Goal: Information Seeking & Learning: Learn about a topic

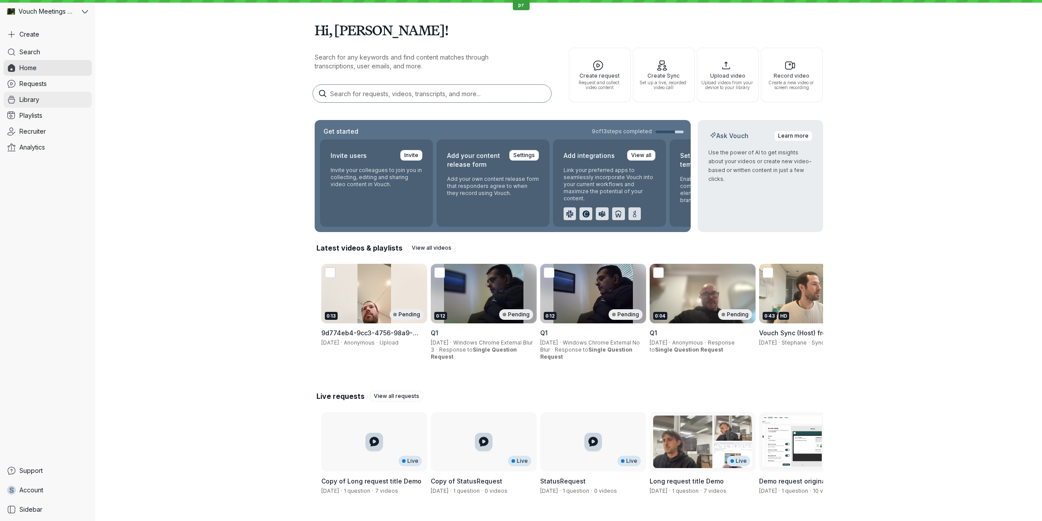
click at [39, 97] on span "Library" at bounding box center [29, 99] width 20 height 9
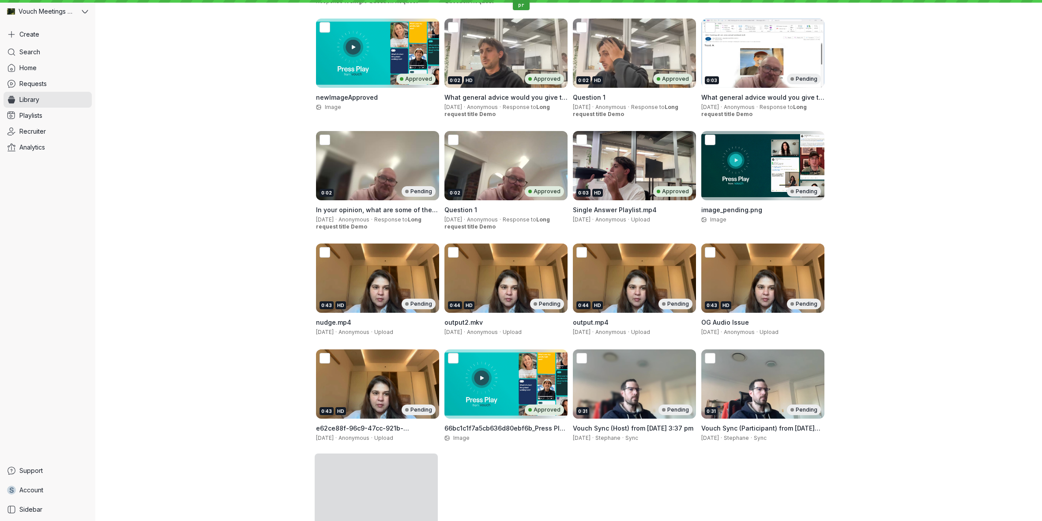
scroll to position [332, 0]
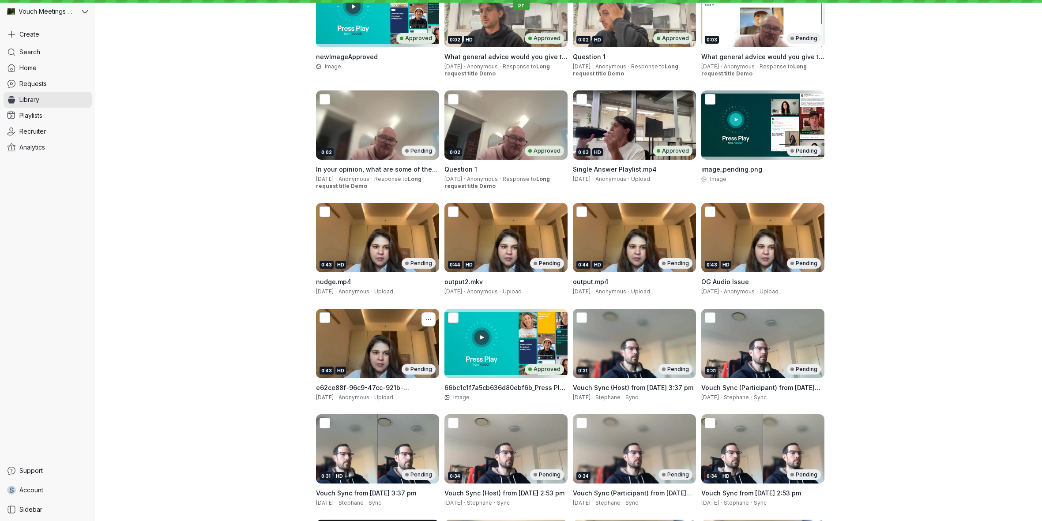
click at [338, 336] on div "0:43 HD Pending" at bounding box center [377, 343] width 123 height 69
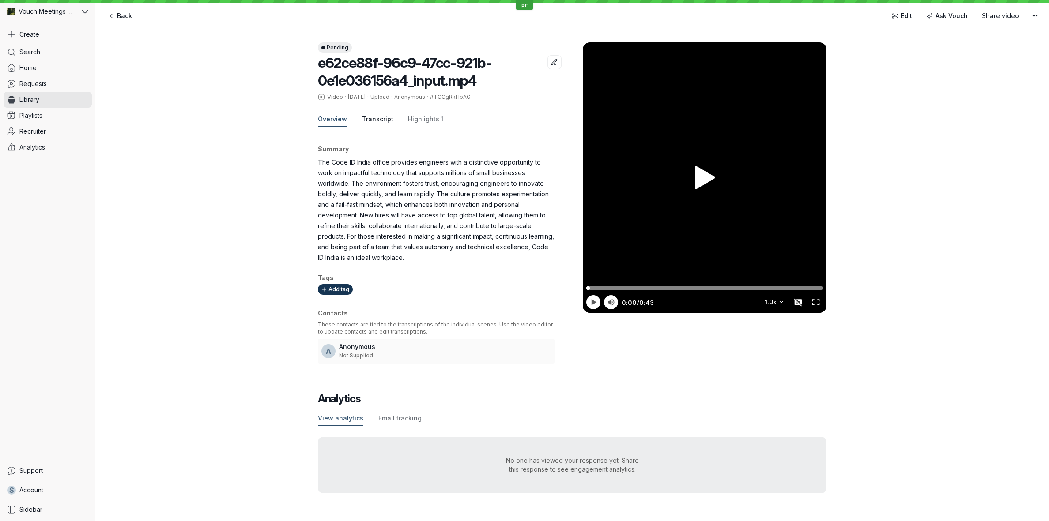
click at [378, 124] on span "Transcript" at bounding box center [377, 119] width 31 height 9
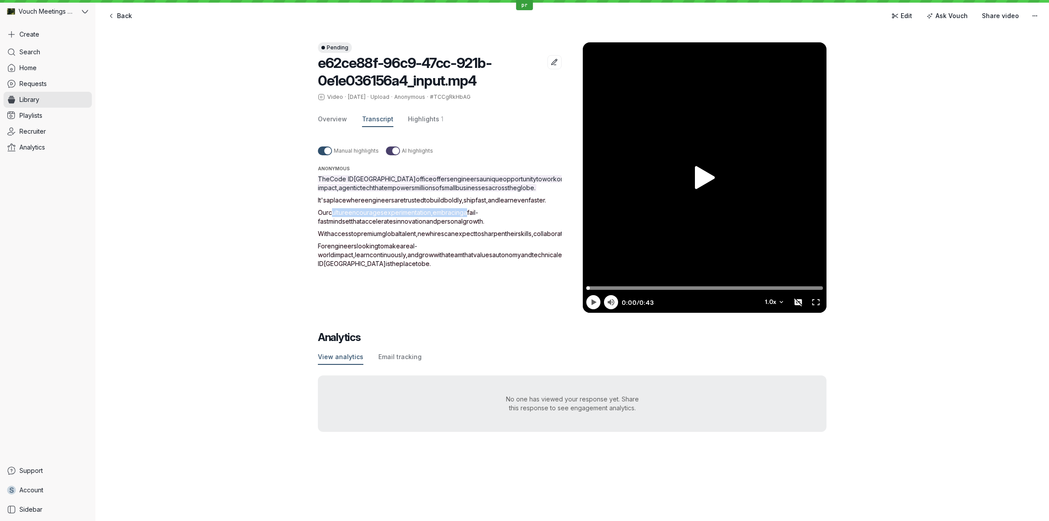
drag, startPoint x: 331, startPoint y: 220, endPoint x: 473, endPoint y: 223, distance: 141.7
click at [473, 223] on p "Our culture encourages experimentation , embracing a fail-fast mindset that acc…" at bounding box center [450, 217] width 265 height 18
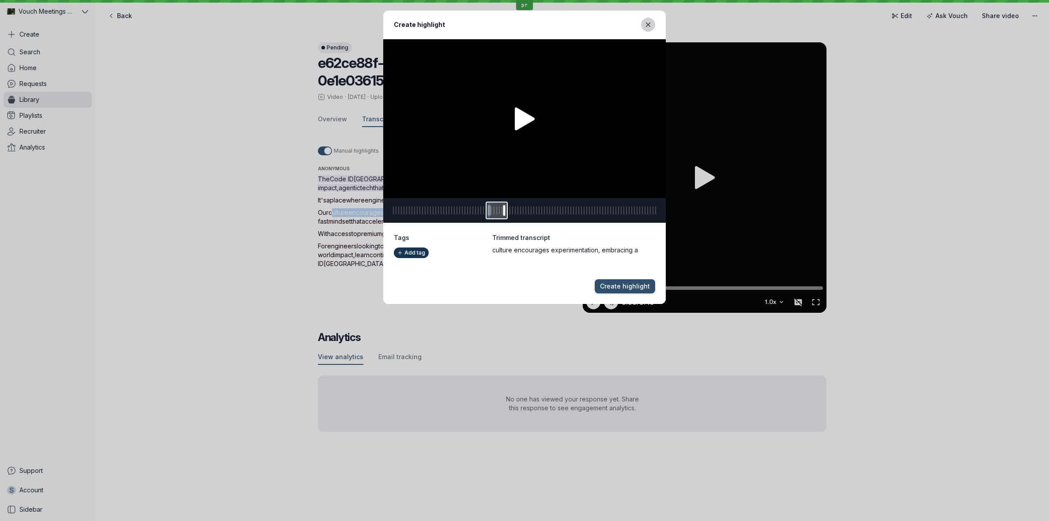
click at [644, 27] on icon "Close modal" at bounding box center [648, 25] width 8 height 8
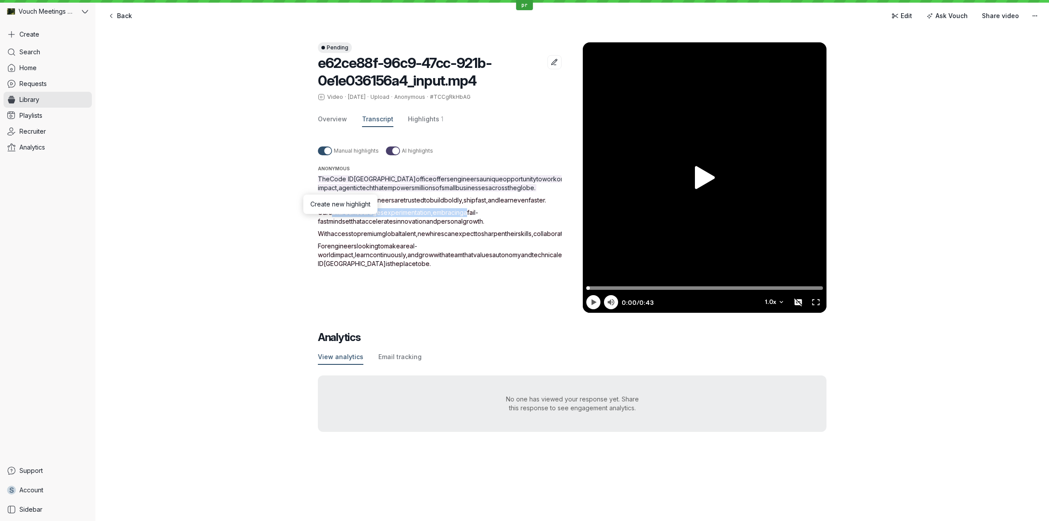
click at [504, 205] on p "It's a place where engineers are trusted to build boldly , ship fast , and lear…" at bounding box center [450, 200] width 265 height 9
drag, startPoint x: 352, startPoint y: 220, endPoint x: 474, endPoint y: 223, distance: 121.9
click at [474, 223] on p "Our culture encourages experimentation , embracing a fail-fast mindset that acc…" at bounding box center [450, 217] width 265 height 18
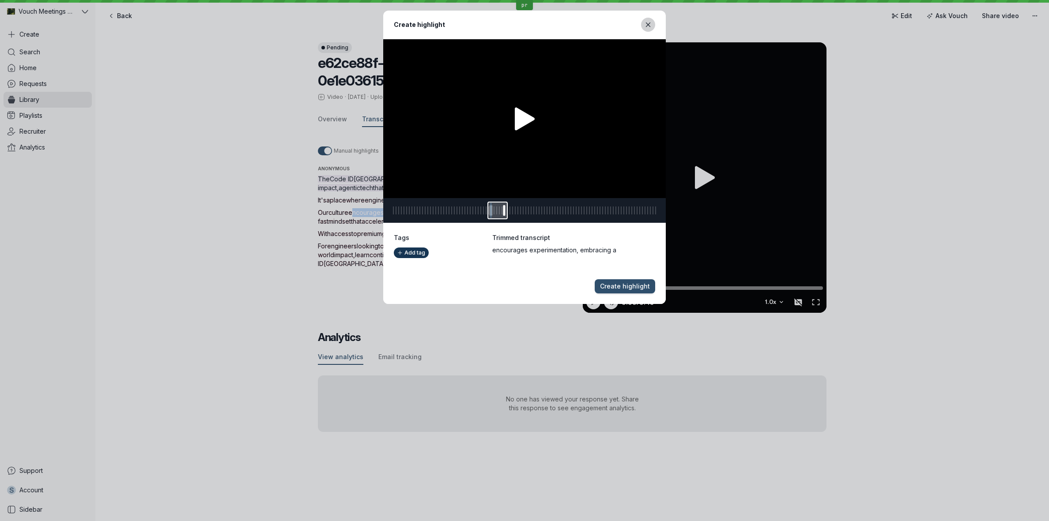
click at [652, 26] on button "Close modal" at bounding box center [648, 25] width 14 height 14
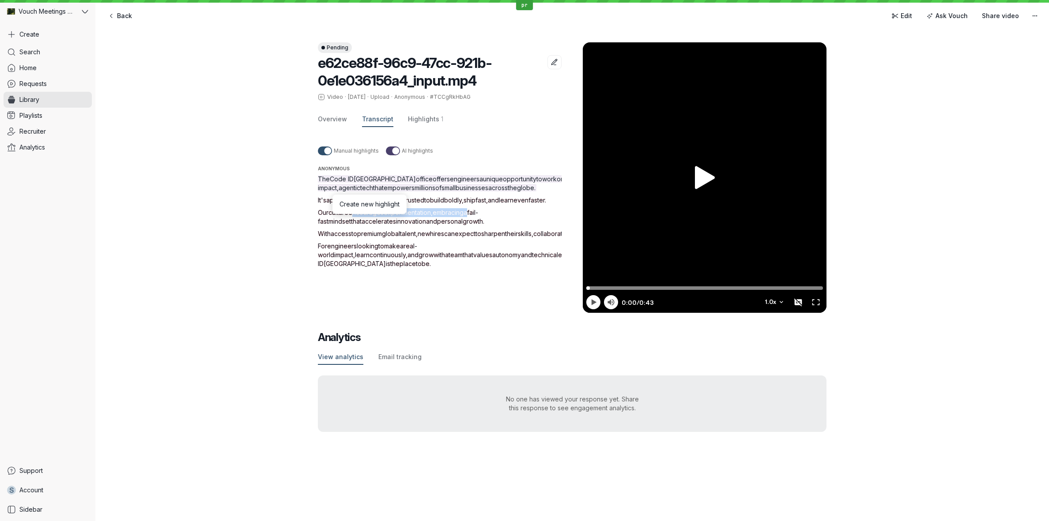
click at [362, 223] on span "that" at bounding box center [356, 222] width 11 height 8
drag, startPoint x: 527, startPoint y: 222, endPoint x: 386, endPoint y: 223, distance: 140.8
click at [386, 223] on p "Our culture encourages experimentation , embracing a fail-fast mindset that acc…" at bounding box center [450, 217] width 265 height 18
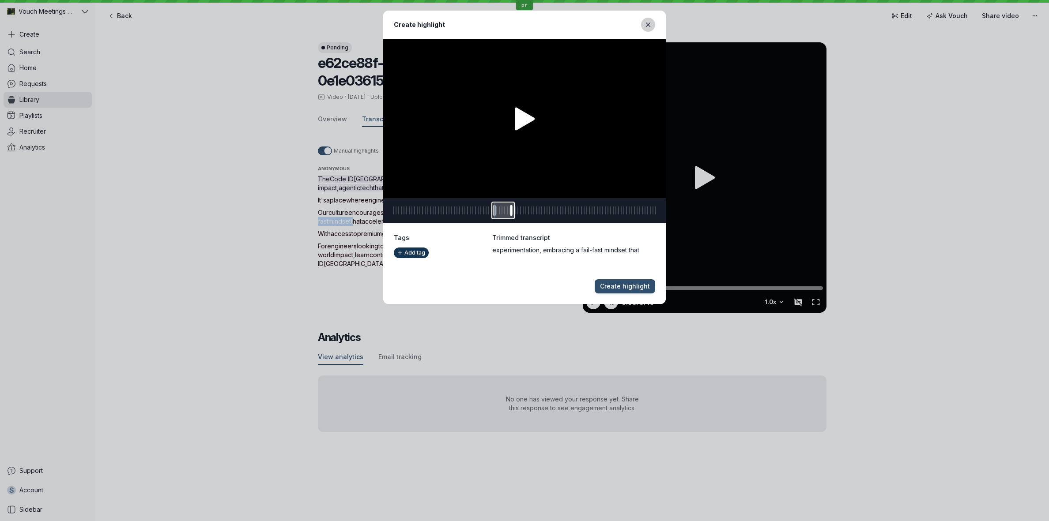
click at [648, 30] on button "Close modal" at bounding box center [648, 25] width 14 height 14
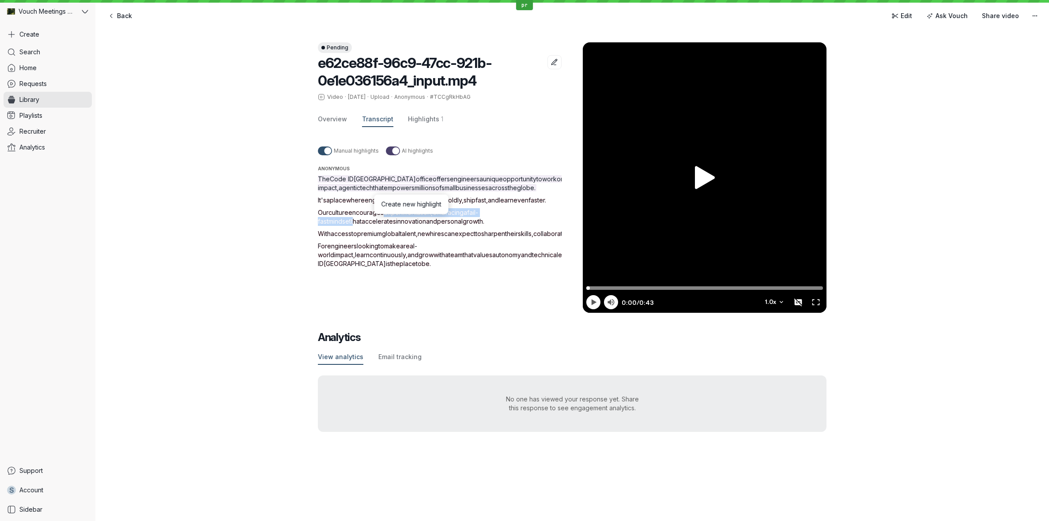
click at [538, 195] on div "The Code ID India office offers engineers a unique opportunity to work on high-…" at bounding box center [450, 222] width 265 height 94
